Goal: Task Accomplishment & Management: Use online tool/utility

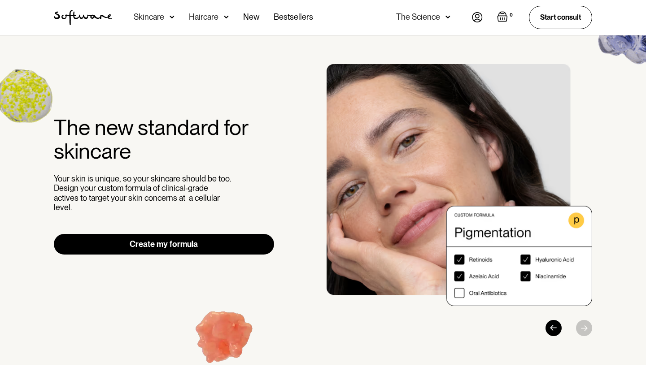
click at [475, 17] on img at bounding box center [477, 17] width 11 height 10
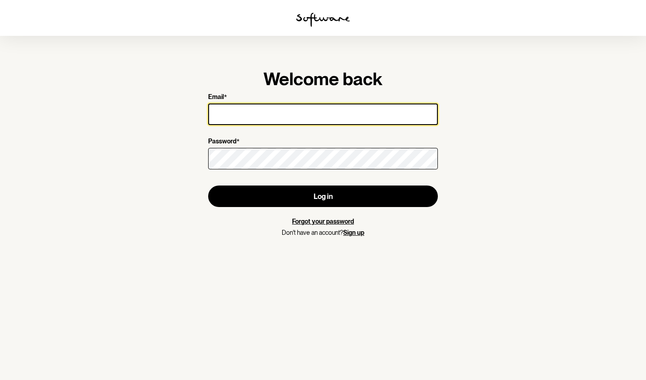
type input "[EMAIL_ADDRESS][DOMAIN_NAME]"
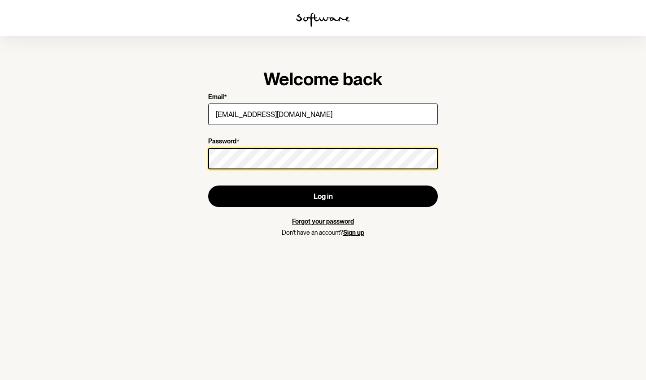
click at [323, 196] on button "Log in" at bounding box center [323, 197] width 230 height 22
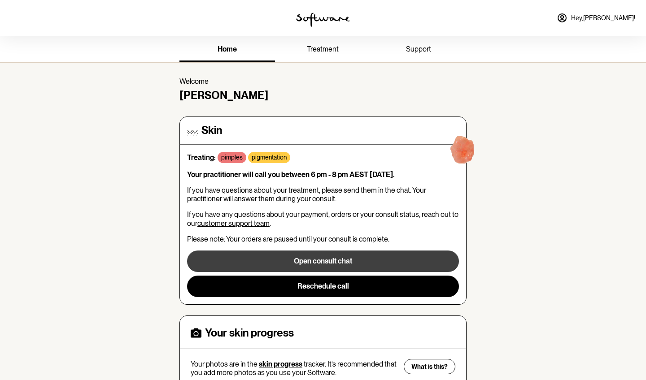
click at [357, 267] on button "Open consult chat" at bounding box center [323, 262] width 272 height 22
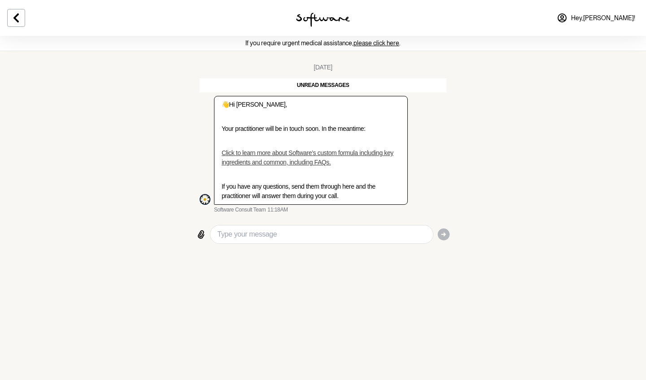
click at [273, 161] on link "Click to learn more about Software’s custom formula including key ingredients a…" at bounding box center [308, 157] width 172 height 17
